Goal: Go to known website: Go to known website

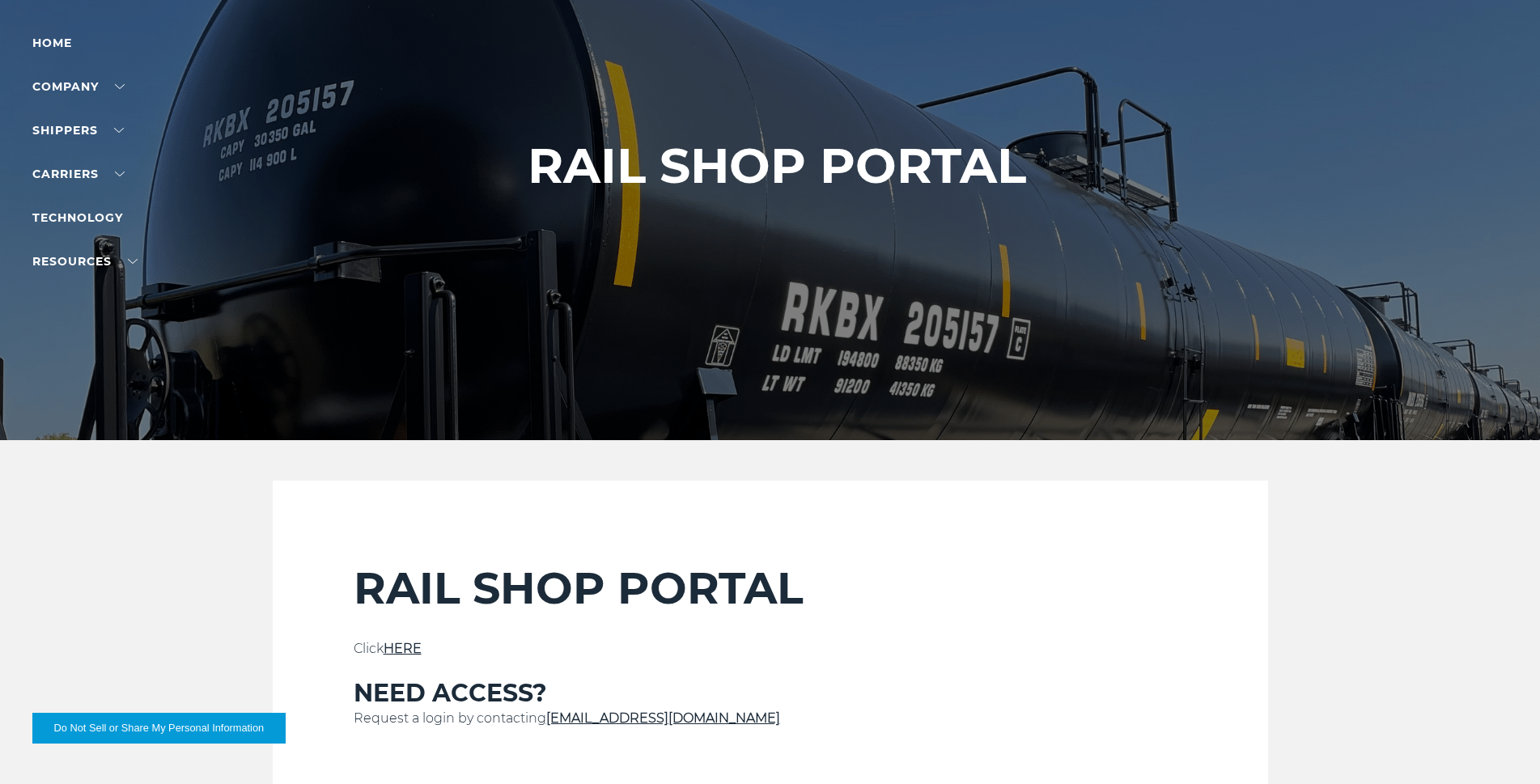
scroll to position [242, 0]
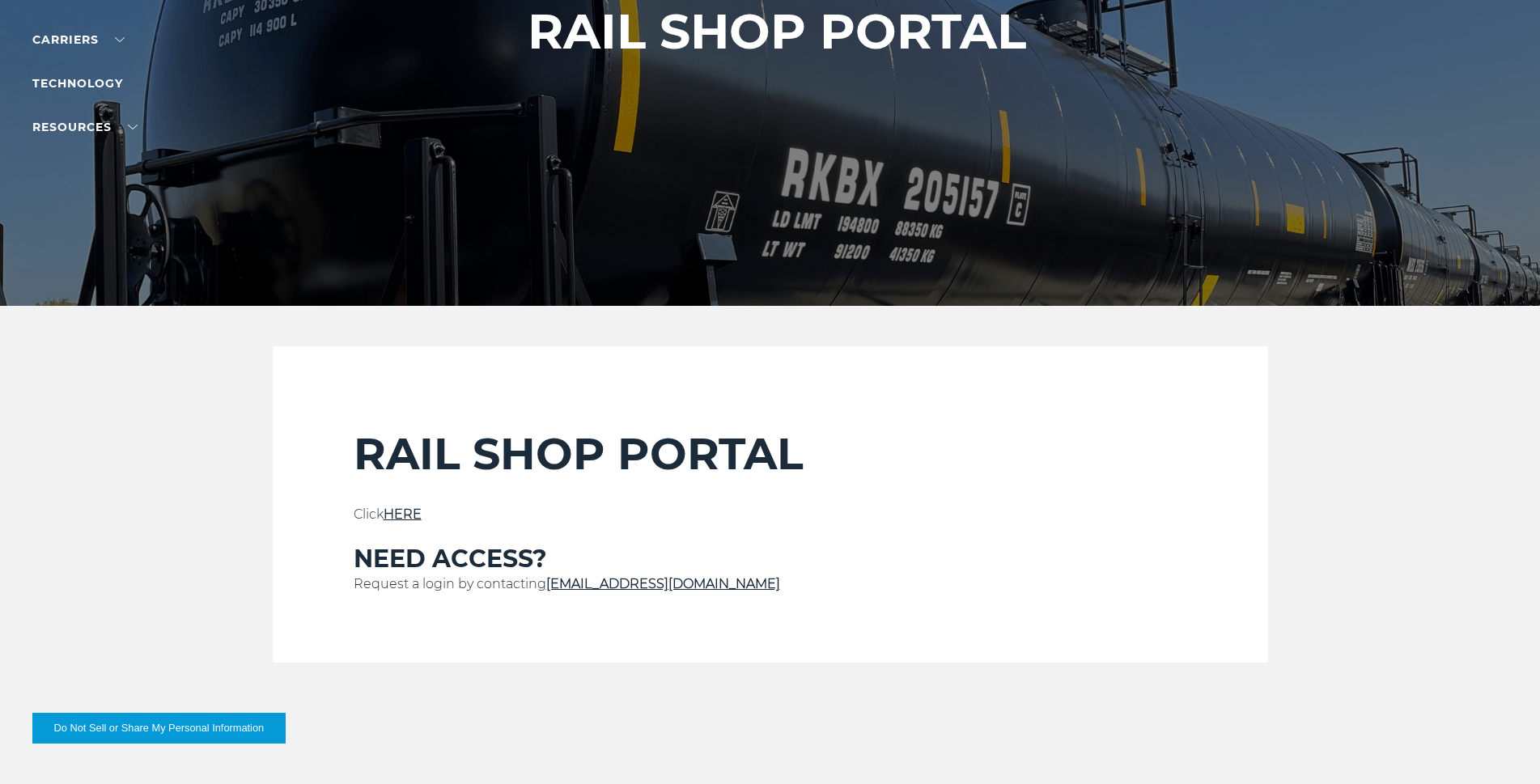
click at [407, 514] on link "HERE" at bounding box center [402, 514] width 38 height 15
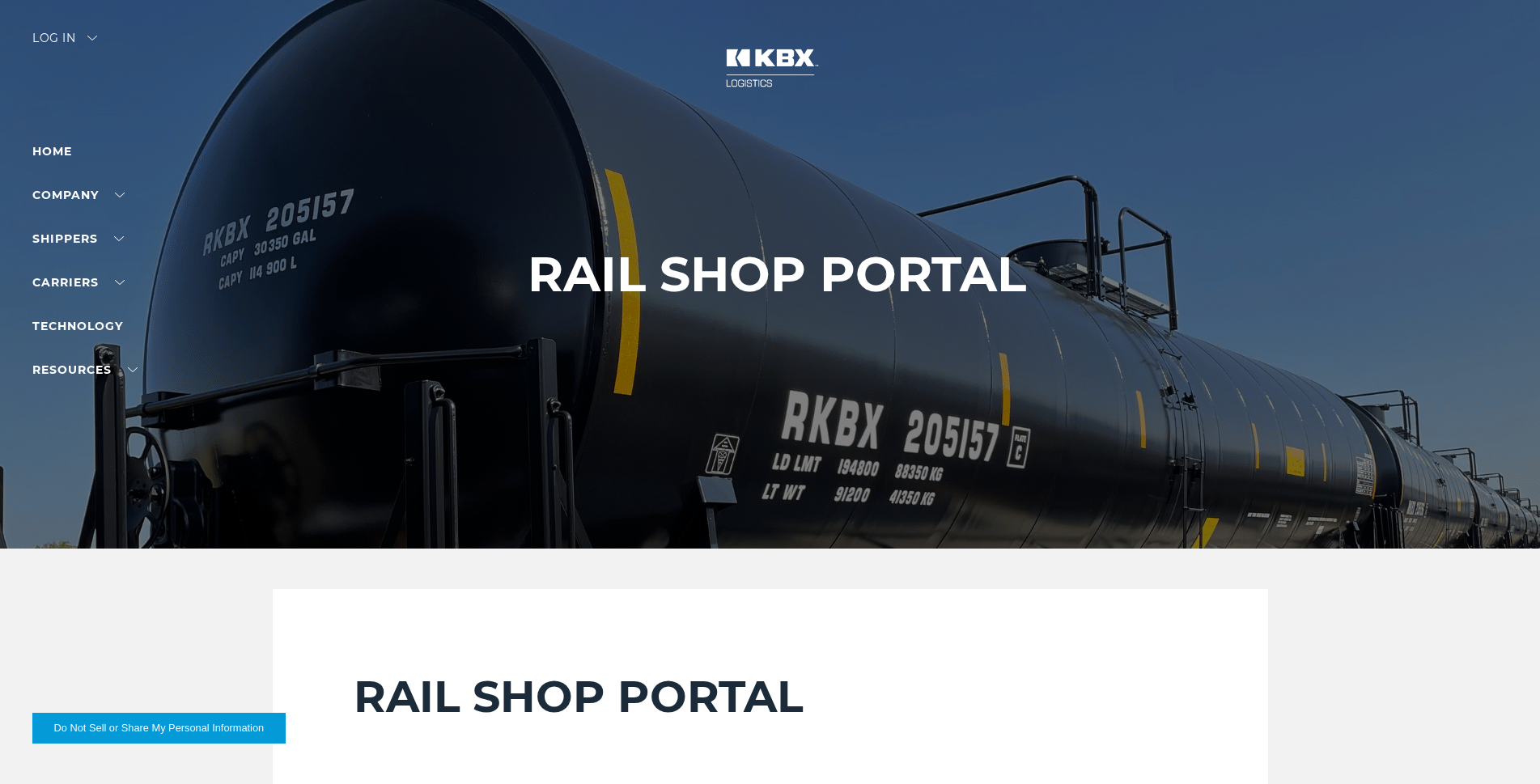
click at [71, 37] on div "Log in" at bounding box center [65, 44] width 65 height 24
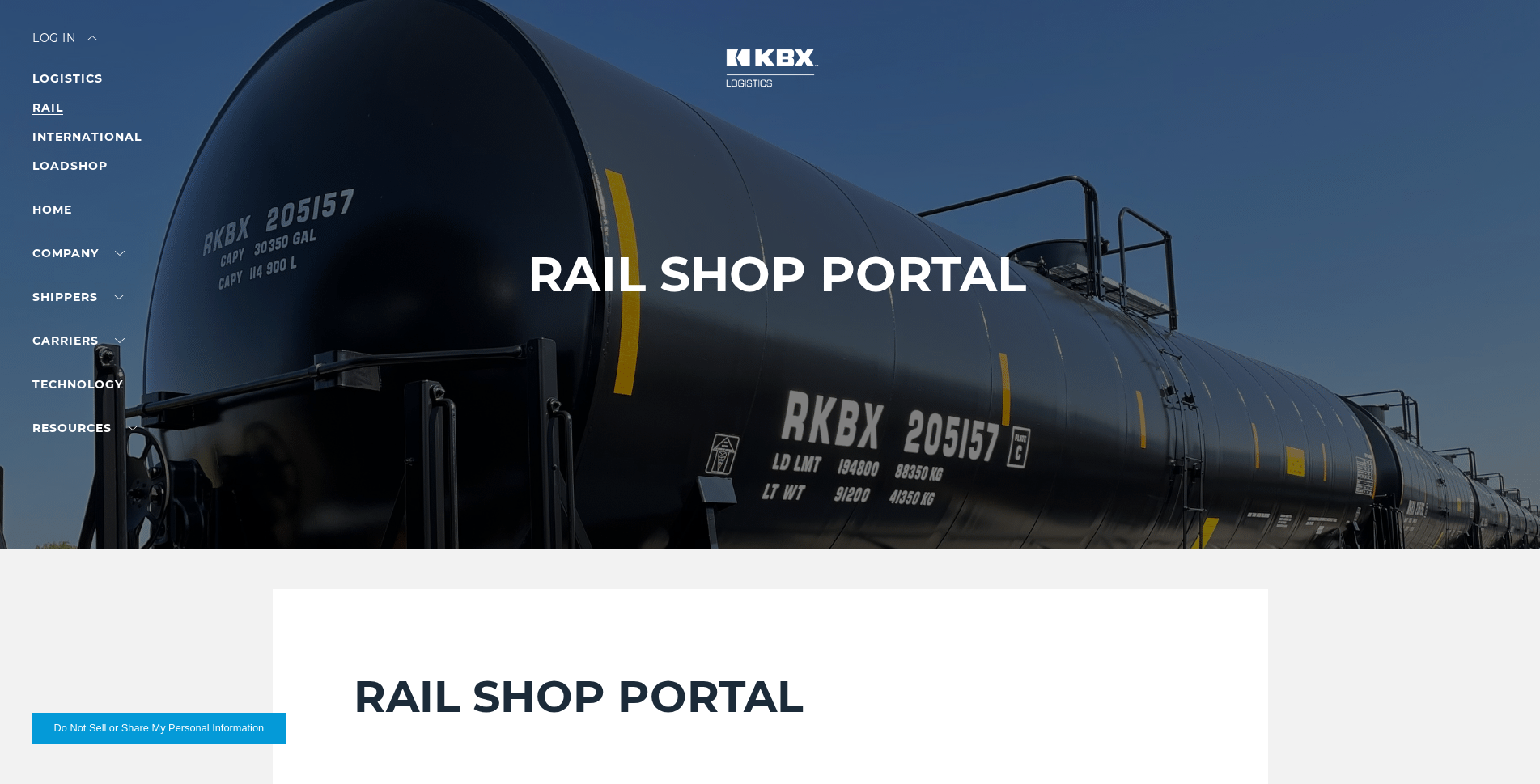
click at [51, 109] on link "RAIL" at bounding box center [48, 107] width 31 height 14
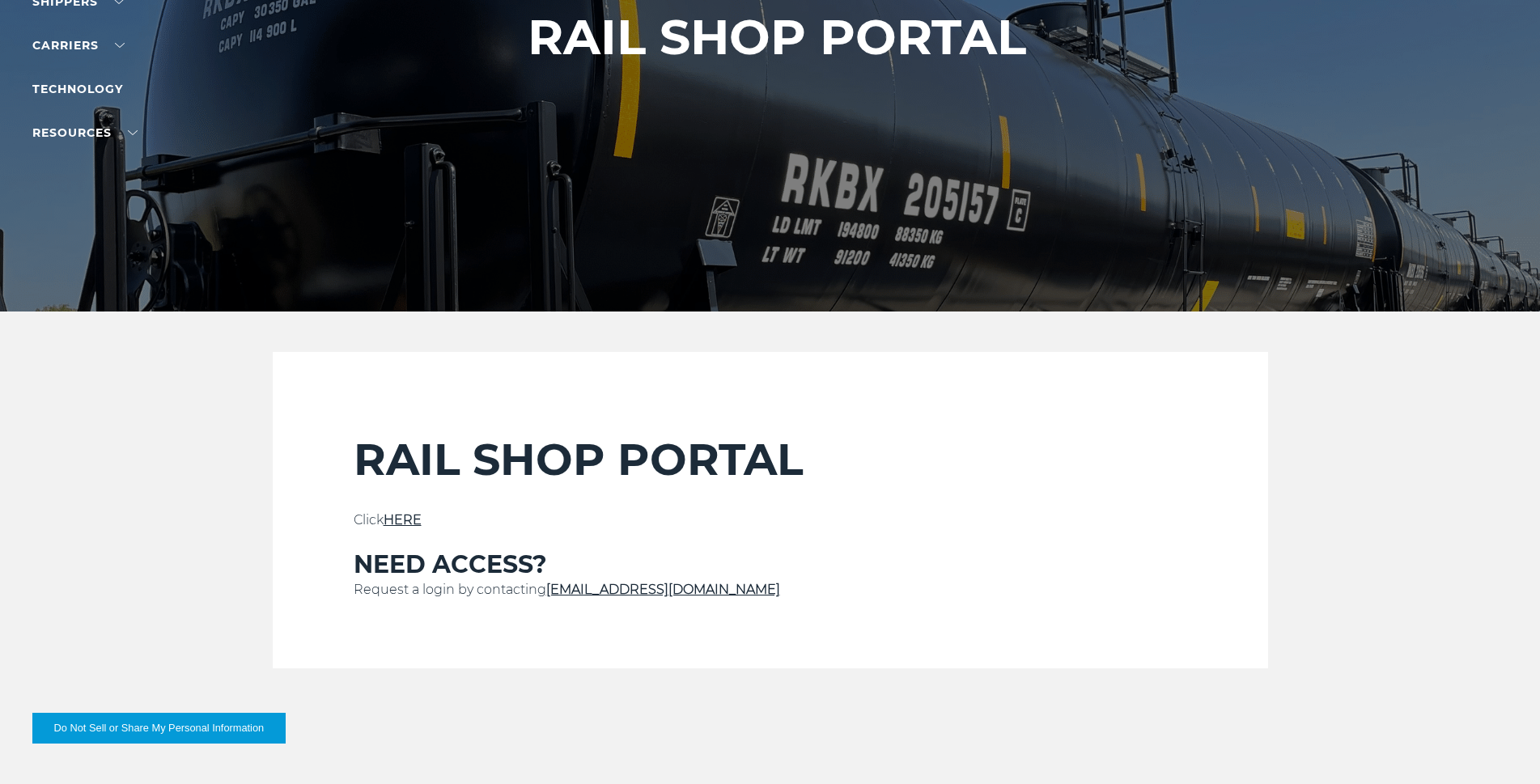
scroll to position [242, 0]
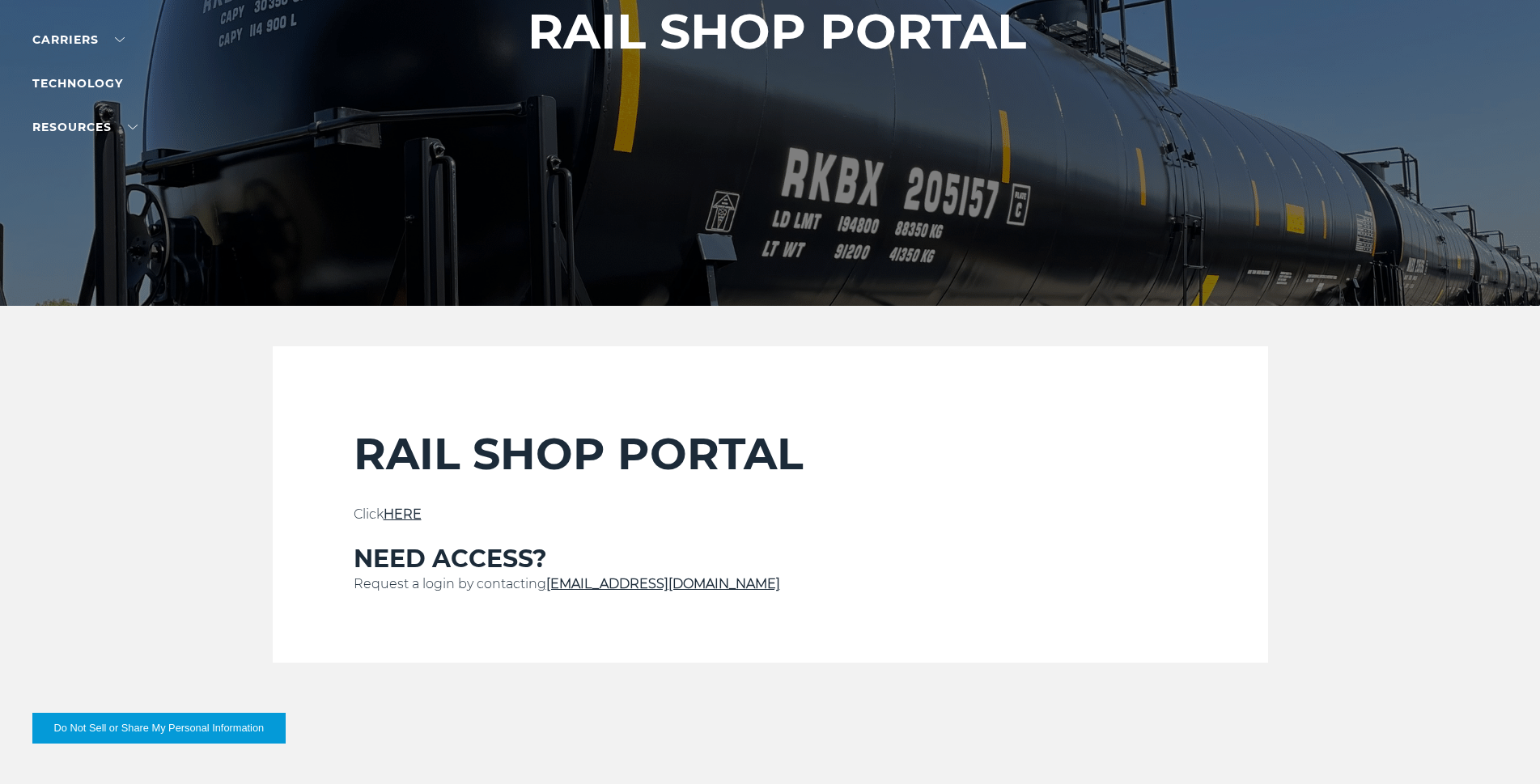
click at [402, 508] on link "HERE" at bounding box center [402, 514] width 38 height 15
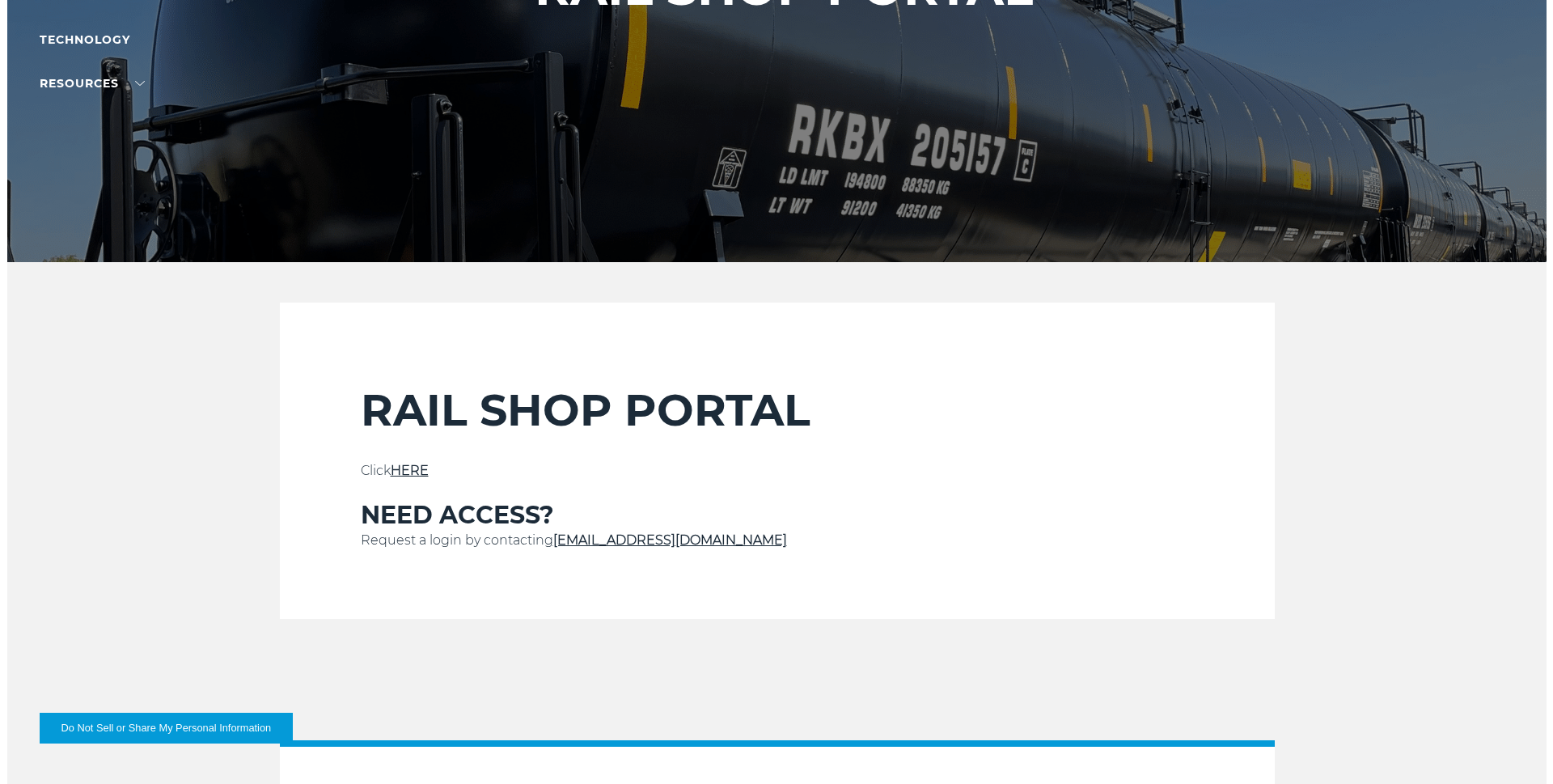
scroll to position [323, 0]
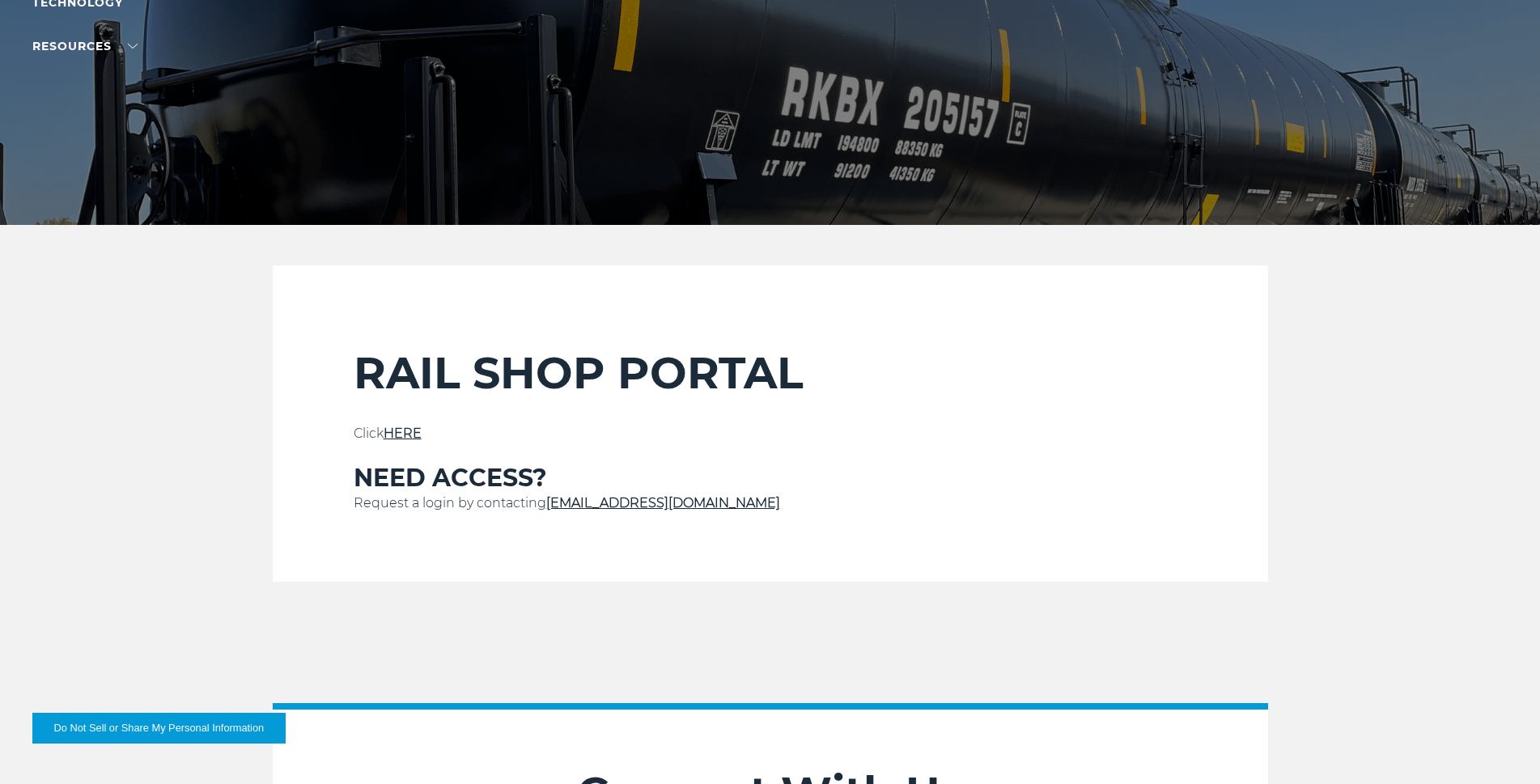
click at [407, 430] on link "HERE" at bounding box center [402, 433] width 38 height 15
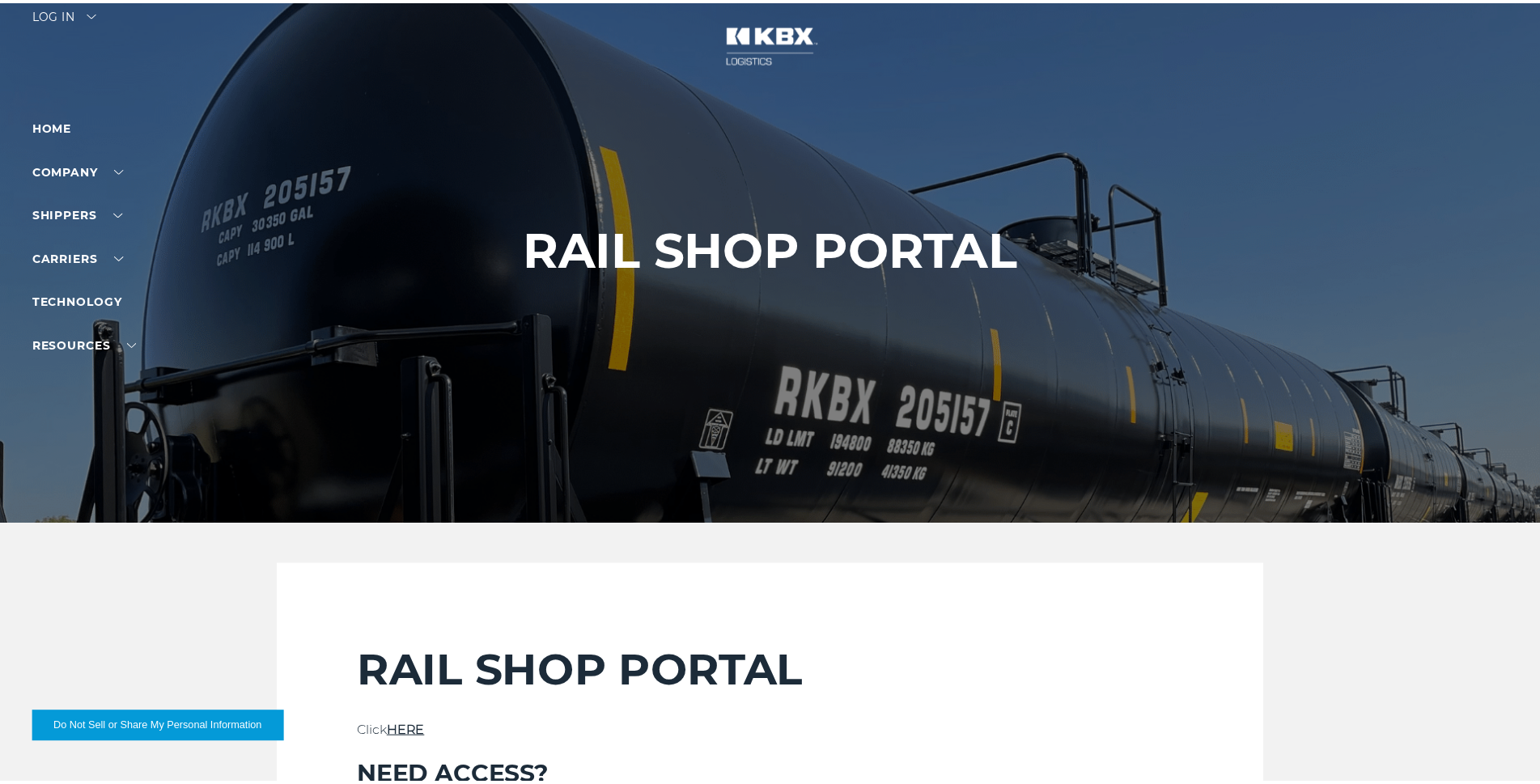
scroll to position [0, 0]
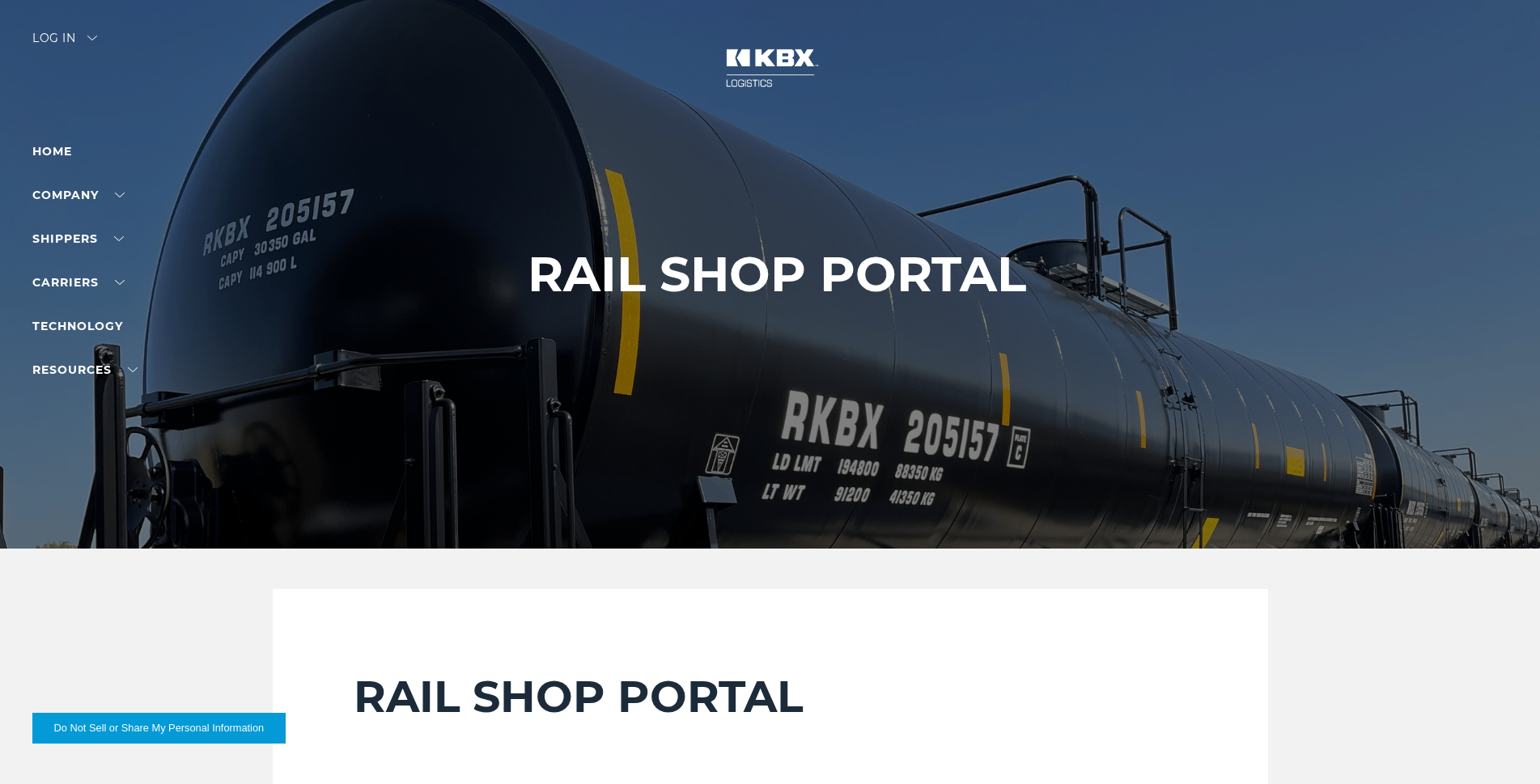
click at [69, 35] on div "Log in" at bounding box center [65, 44] width 65 height 24
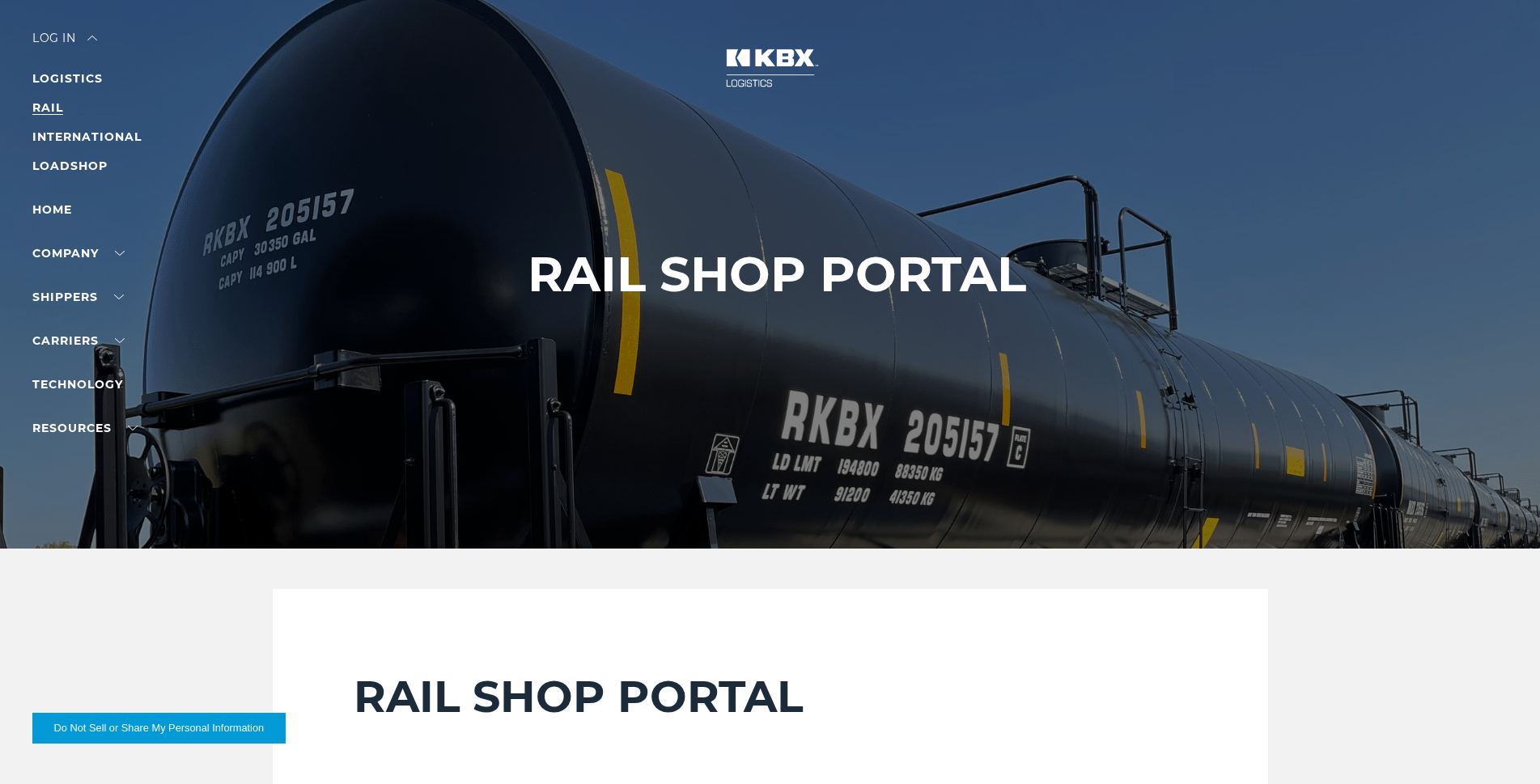
click at [47, 113] on link "RAIL" at bounding box center [48, 107] width 31 height 14
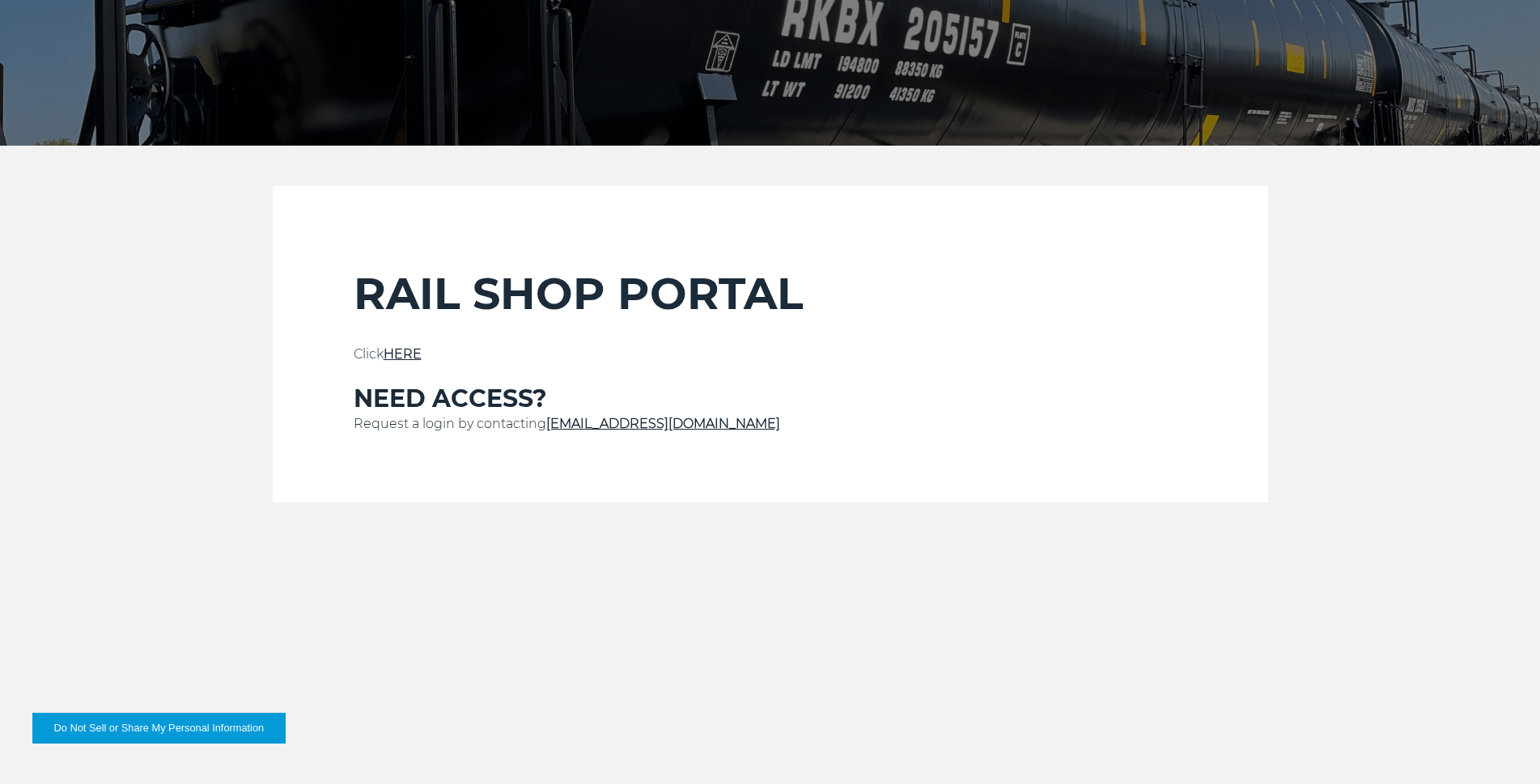
scroll to position [405, 0]
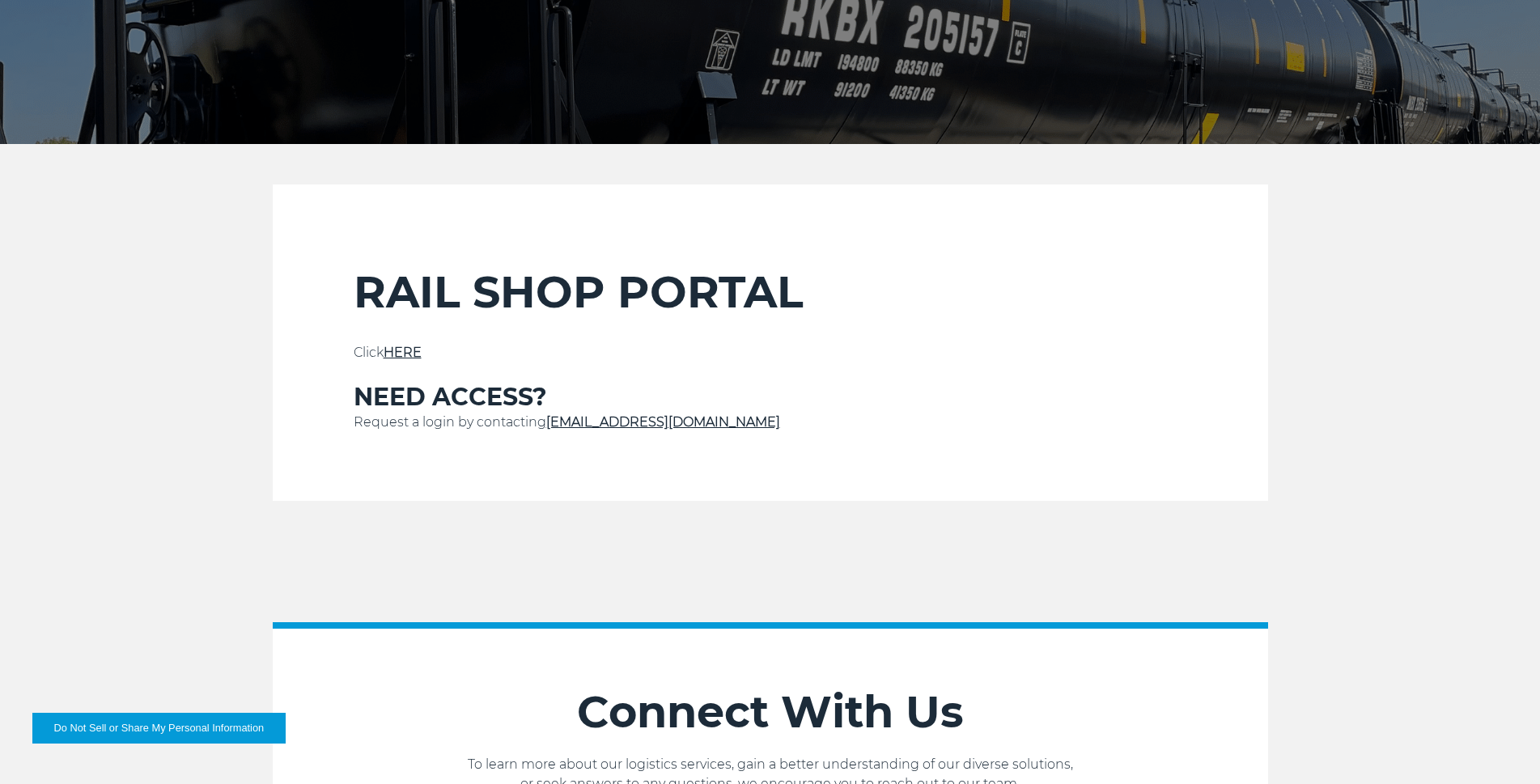
click at [418, 356] on link "HERE" at bounding box center [402, 352] width 38 height 15
